Goal: Information Seeking & Learning: Find specific page/section

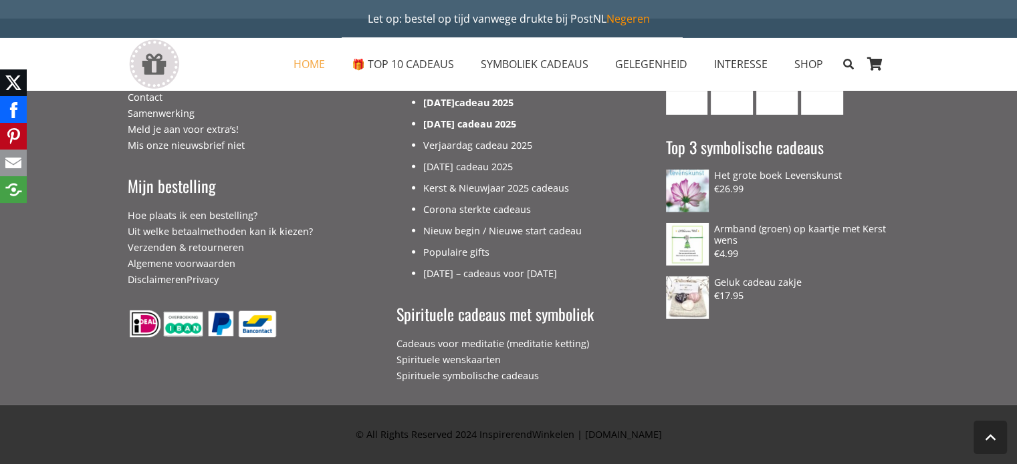
scroll to position [4149, 0]
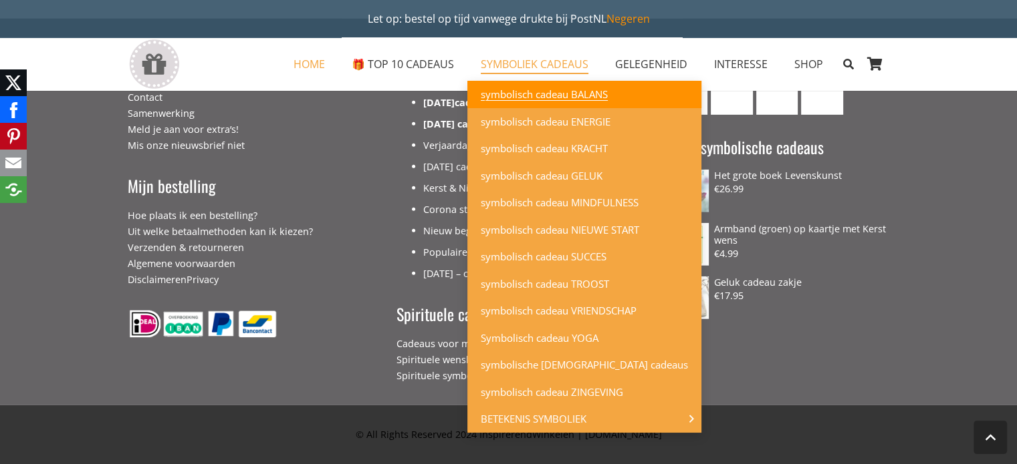
click at [574, 96] on span "symbolisch cadeau BALANS" at bounding box center [544, 94] width 127 height 13
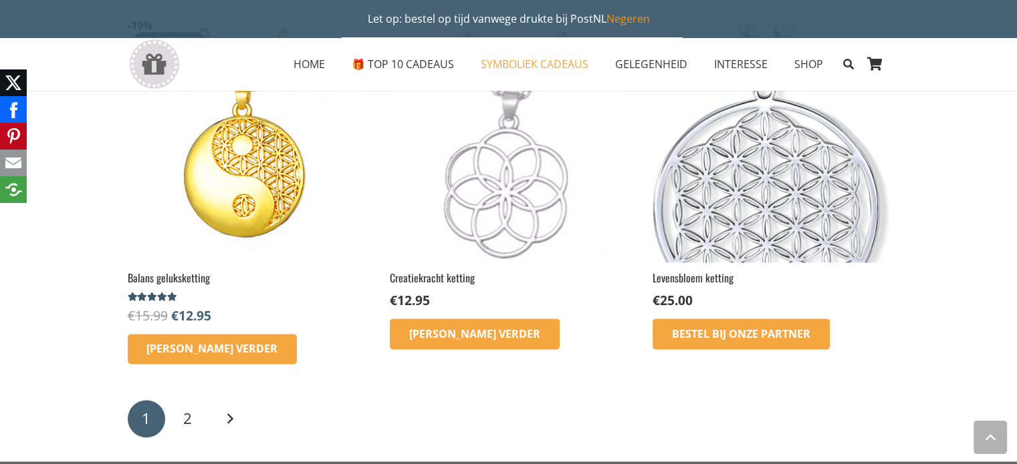
scroll to position [1674, 0]
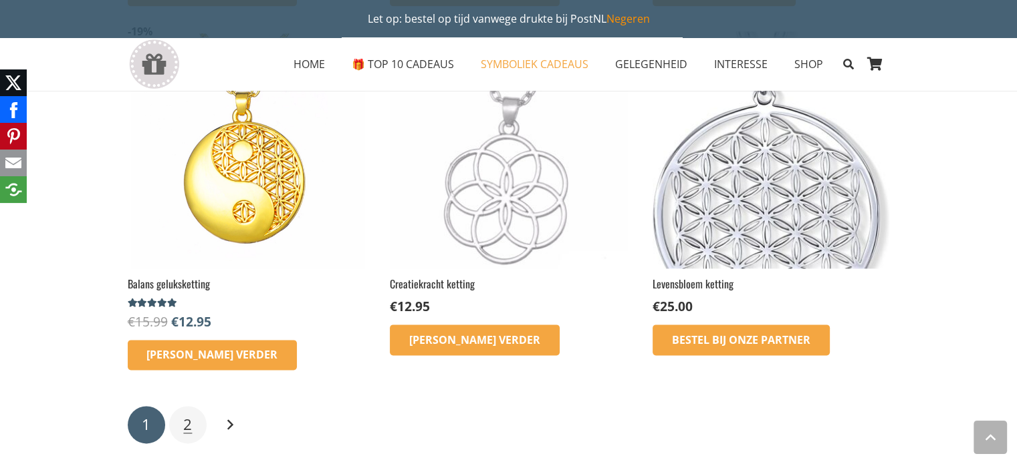
click at [186, 422] on span "2" at bounding box center [187, 424] width 9 height 21
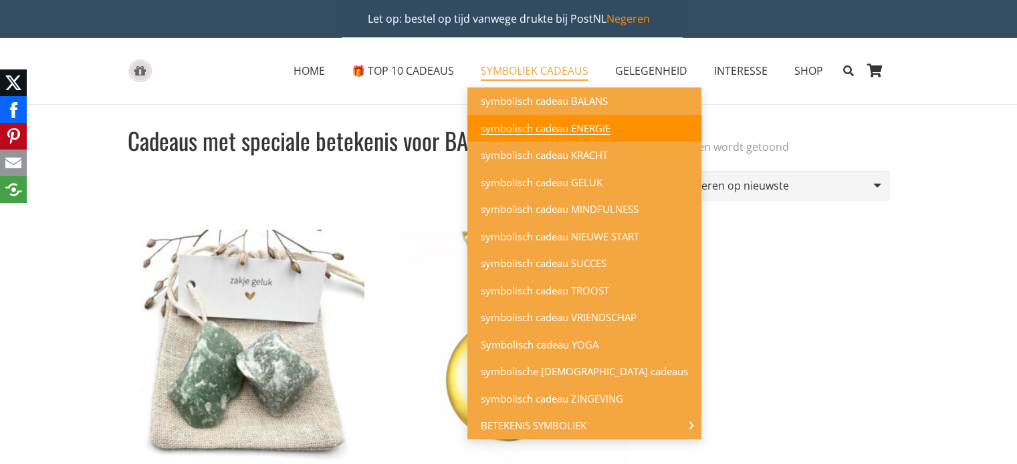
click at [590, 122] on span "symbolisch cadeau ENERGIE" at bounding box center [546, 128] width 130 height 13
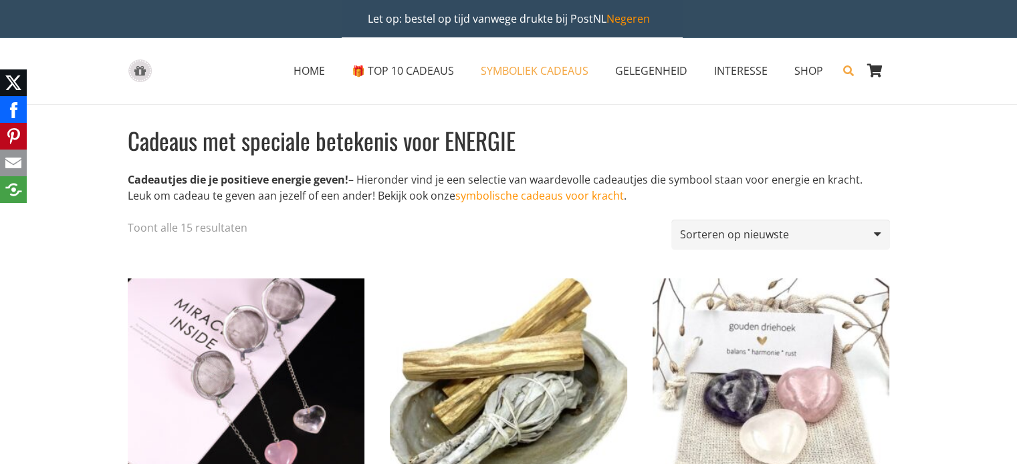
click at [846, 62] on icon "Zoeken" at bounding box center [848, 70] width 11 height 33
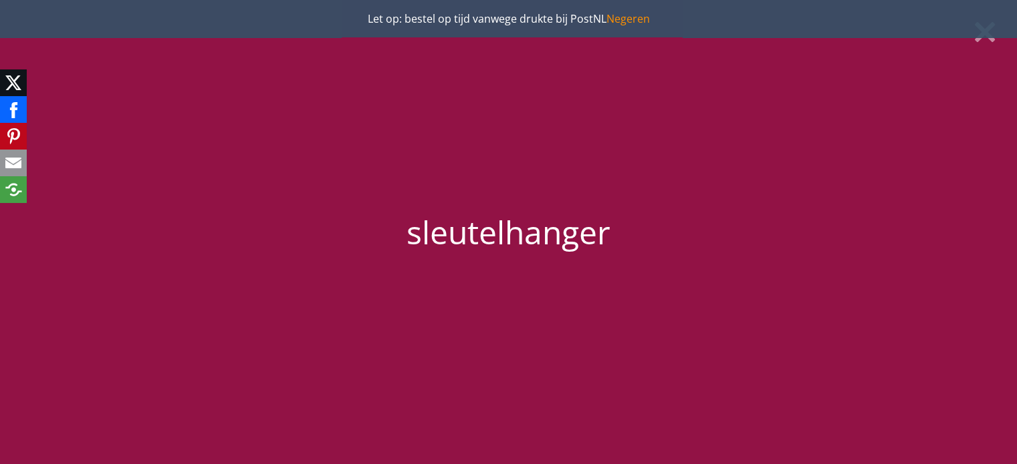
type input "sleutelhanger"
click input "77934" at bounding box center [0, 0] width 0 height 0
